Goal: Information Seeking & Learning: Learn about a topic

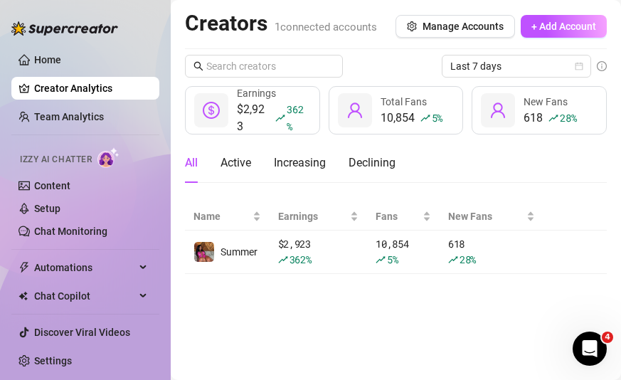
click at [58, 157] on span "Izzy AI Chatter" at bounding box center [56, 160] width 72 height 14
click at [65, 187] on link "Content" at bounding box center [52, 185] width 36 height 11
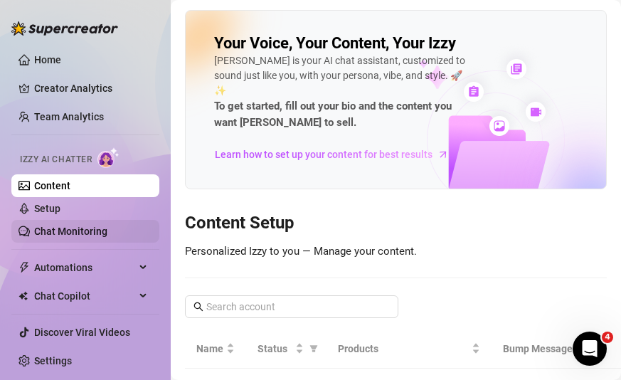
click at [54, 227] on link "Chat Monitoring" at bounding box center [70, 230] width 73 height 11
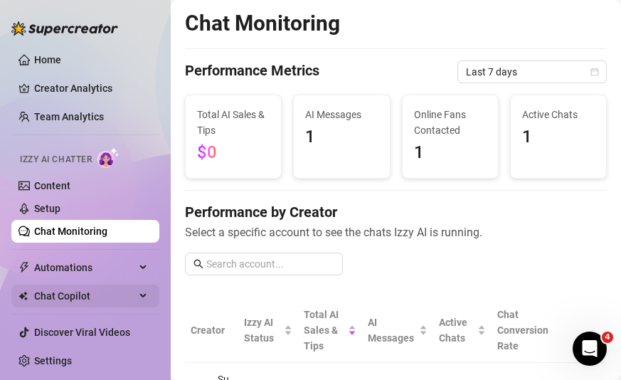
click at [68, 300] on span "Chat Copilot" at bounding box center [84, 295] width 101 height 23
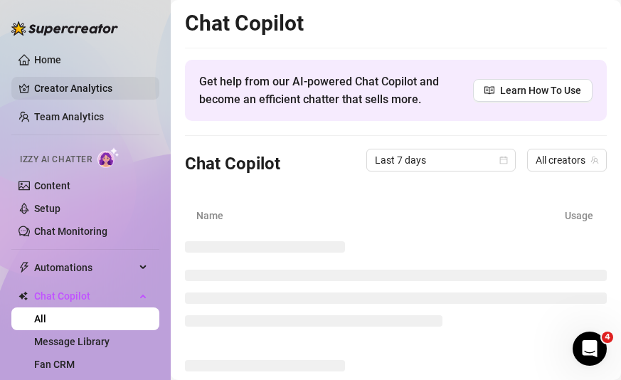
click at [47, 87] on link "Creator Analytics" at bounding box center [91, 88] width 114 height 23
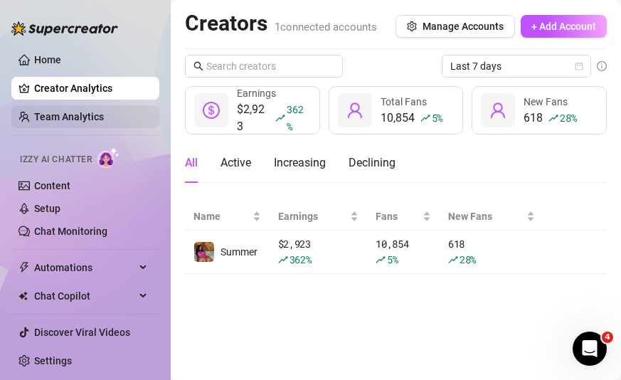
click at [55, 111] on link "Team Analytics" at bounding box center [69, 116] width 70 height 11
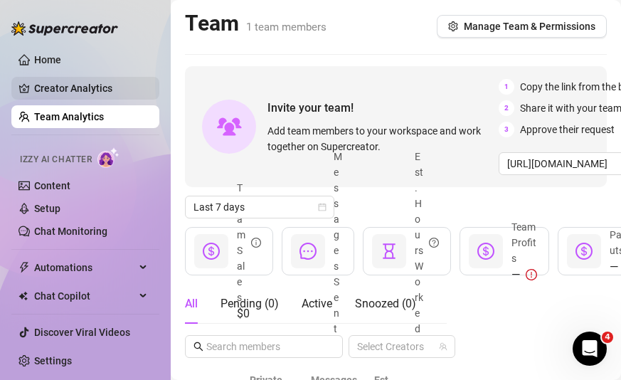
click at [60, 87] on link "Creator Analytics" at bounding box center [91, 88] width 114 height 23
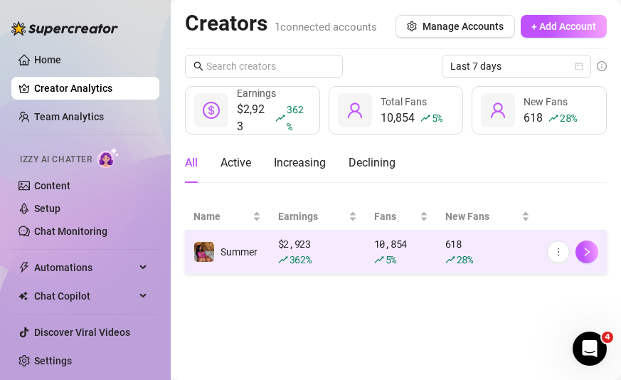
click at [339, 239] on div "$ 2,923 362 %" at bounding box center [317, 251] width 79 height 31
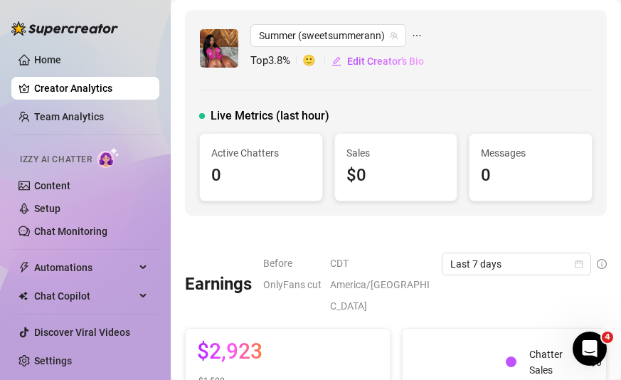
click at [321, 266] on span "Before OnlyFans cut" at bounding box center [292, 273] width 58 height 43
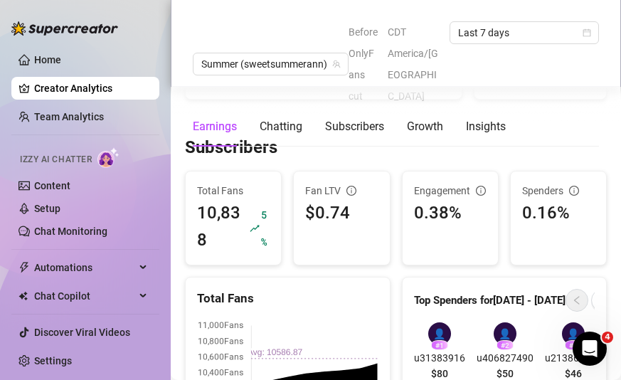
scroll to position [825, 0]
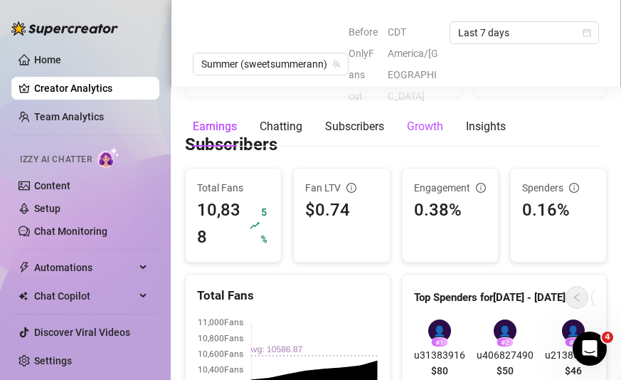
click at [434, 118] on div "Growth" at bounding box center [425, 126] width 36 height 17
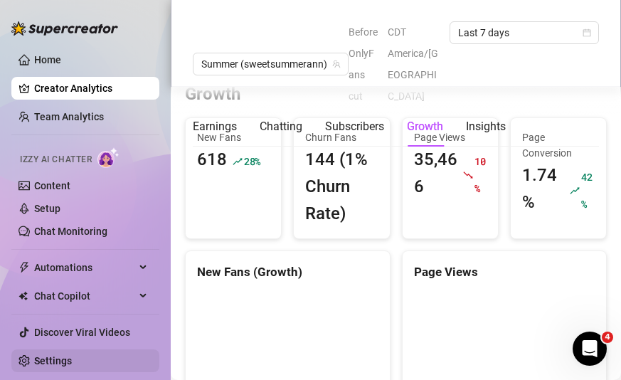
scroll to position [1165, 0]
